Goal: Task Accomplishment & Management: Manage account settings

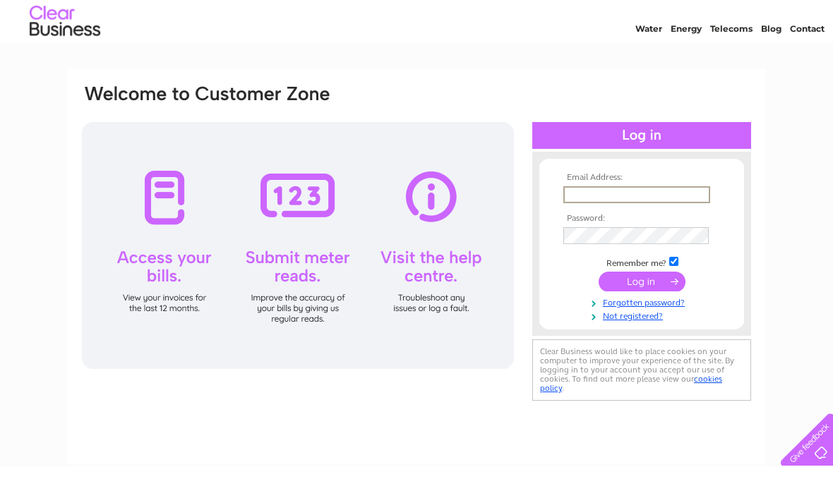
type input "c.matthews513@btinternet.com"
click at [642, 309] on input "submit" at bounding box center [642, 319] width 87 height 20
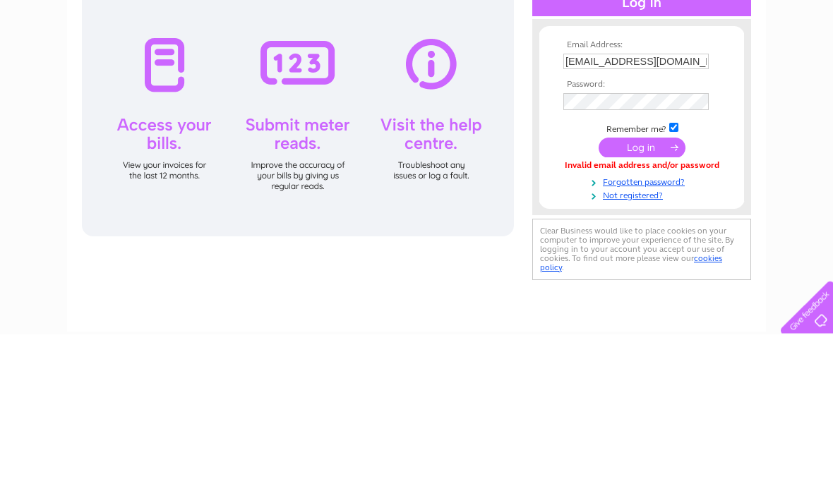
click at [648, 307] on input "submit" at bounding box center [642, 317] width 87 height 20
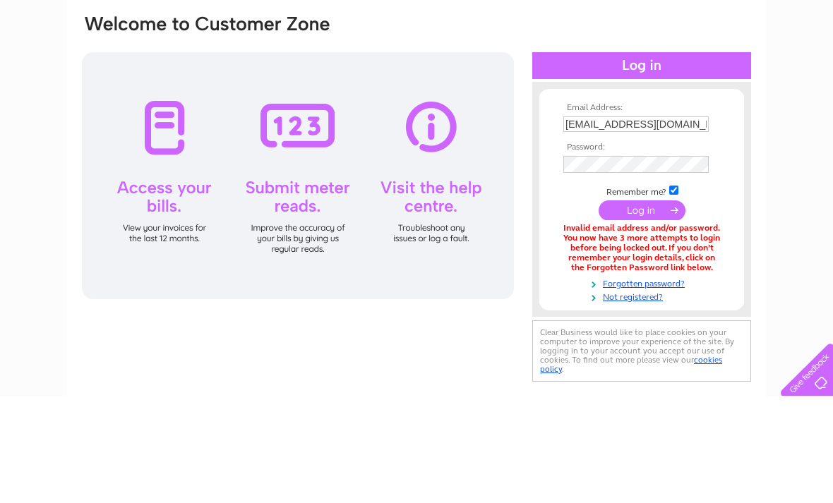
click at [645, 307] on input "submit" at bounding box center [642, 317] width 87 height 20
